Goal: Find specific page/section

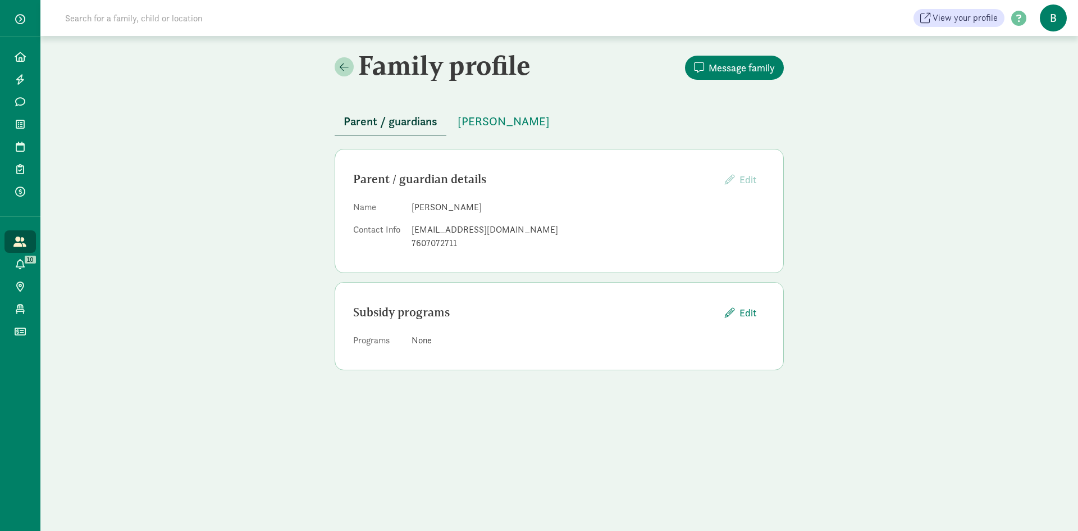
click at [18, 236] on icon at bounding box center [19, 241] width 13 height 10
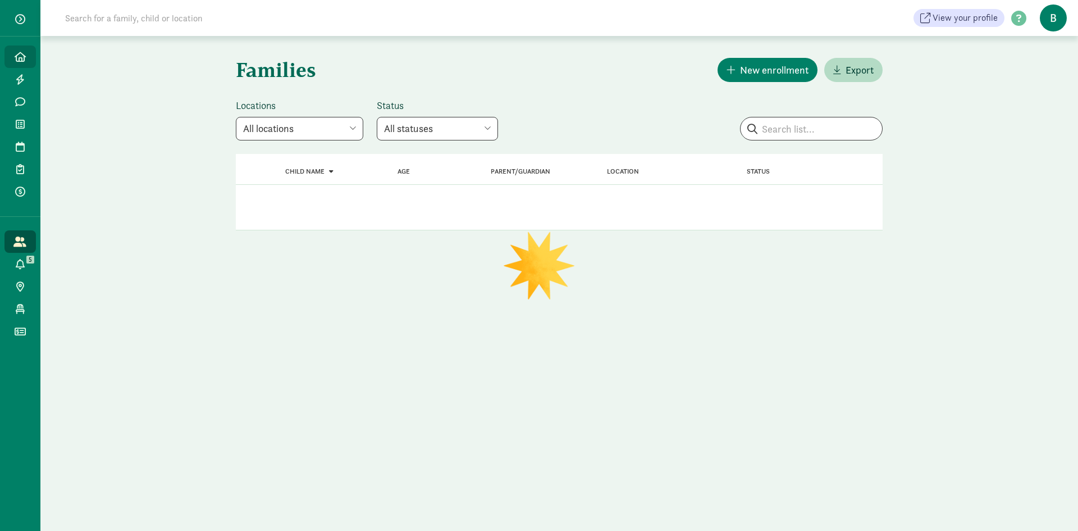
click at [20, 58] on icon at bounding box center [20, 57] width 11 height 10
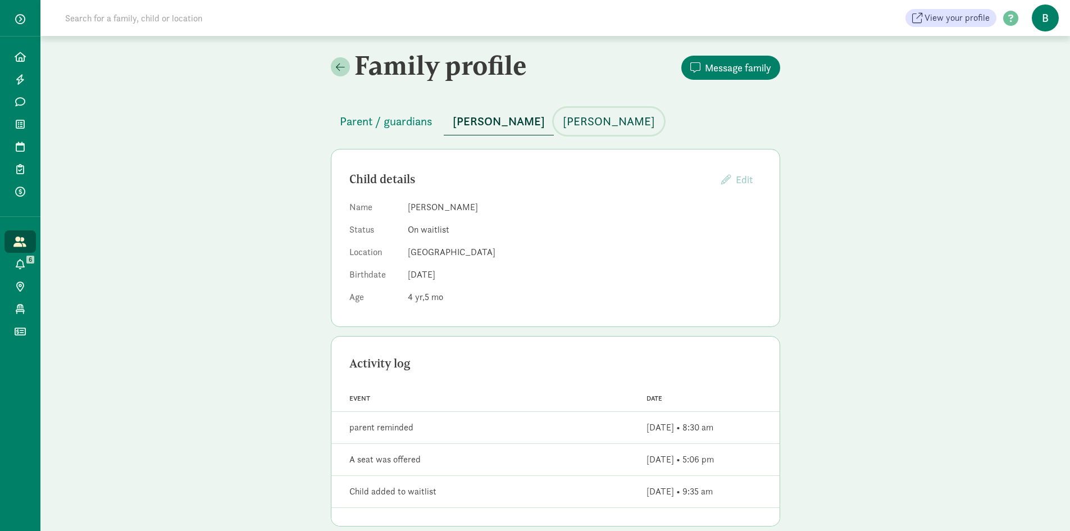
click at [629, 123] on span "Uriah Palmer Tooley" at bounding box center [609, 121] width 92 height 18
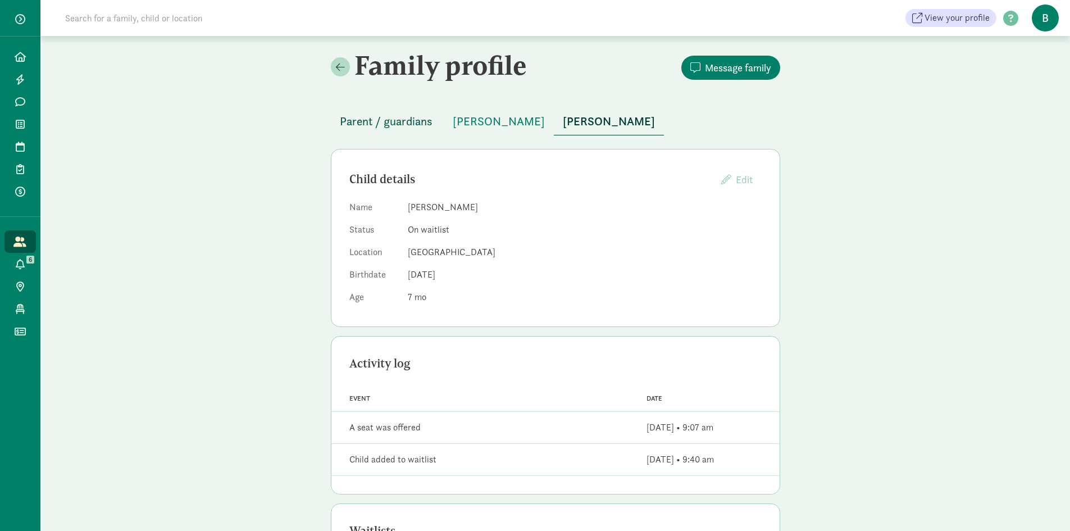
click at [389, 132] on div "Parent / guardians Ramiyah Richardson Uriah Palmer Tooley Child details Edit Pr…" at bounding box center [555, 364] width 449 height 540
click at [388, 119] on span "Parent / guardians" at bounding box center [386, 121] width 93 height 18
